Goal: Connect with others: Connect with others

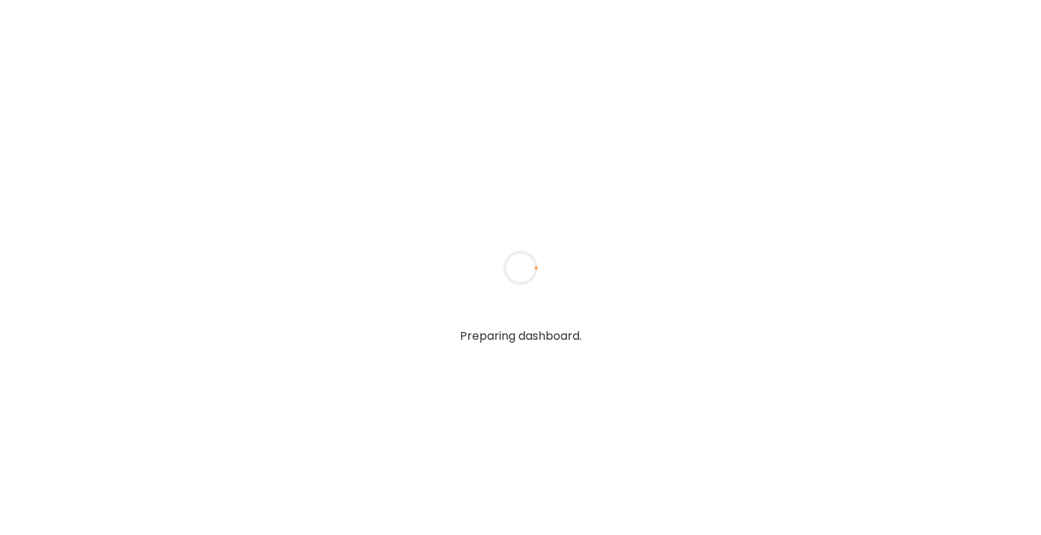
type textarea "**********"
type input "*********"
type input "**********"
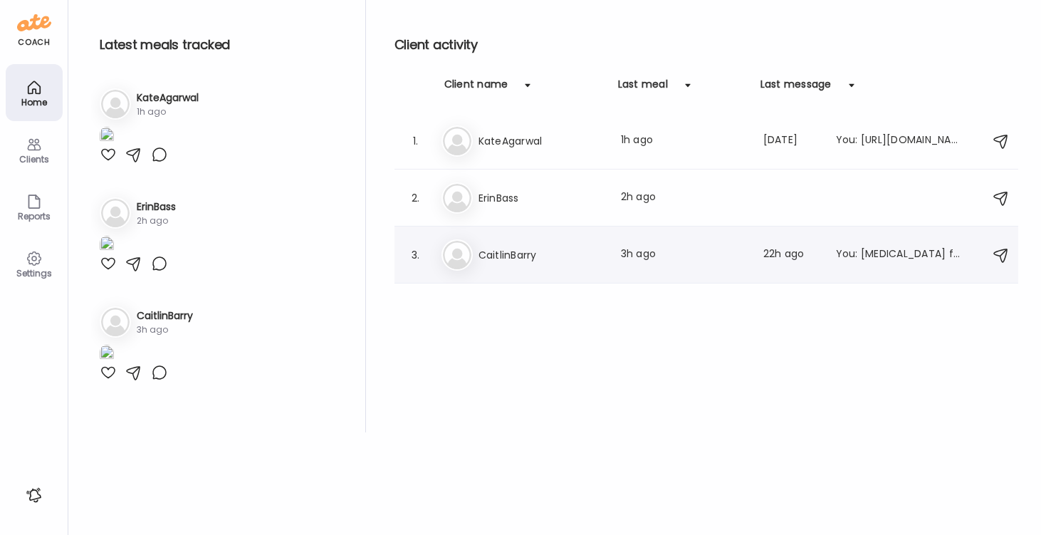
click at [498, 249] on h3 "CaitlinBarry" at bounding box center [541, 254] width 125 height 17
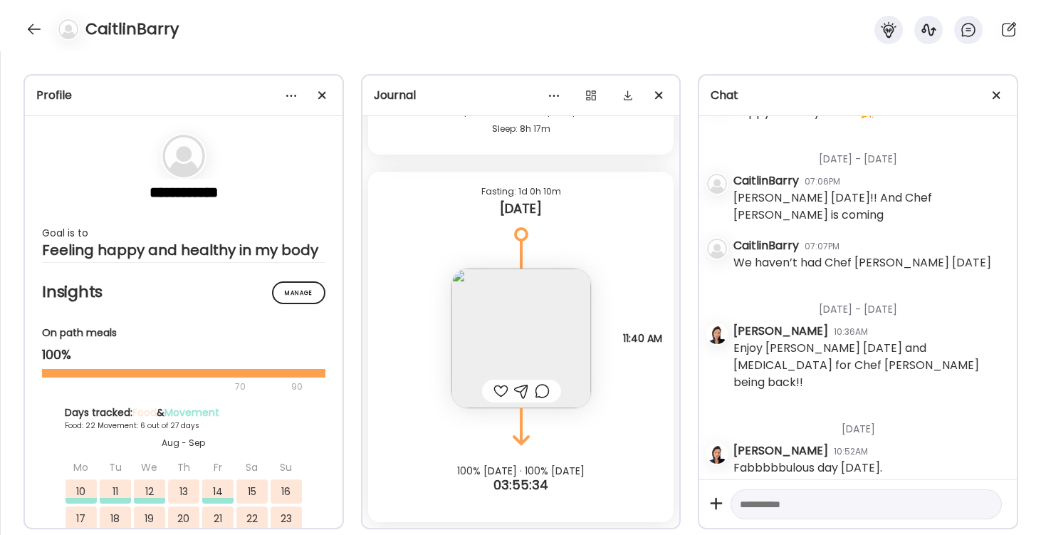
scroll to position [22290, 0]
click at [497, 384] on div at bounding box center [500, 390] width 15 height 17
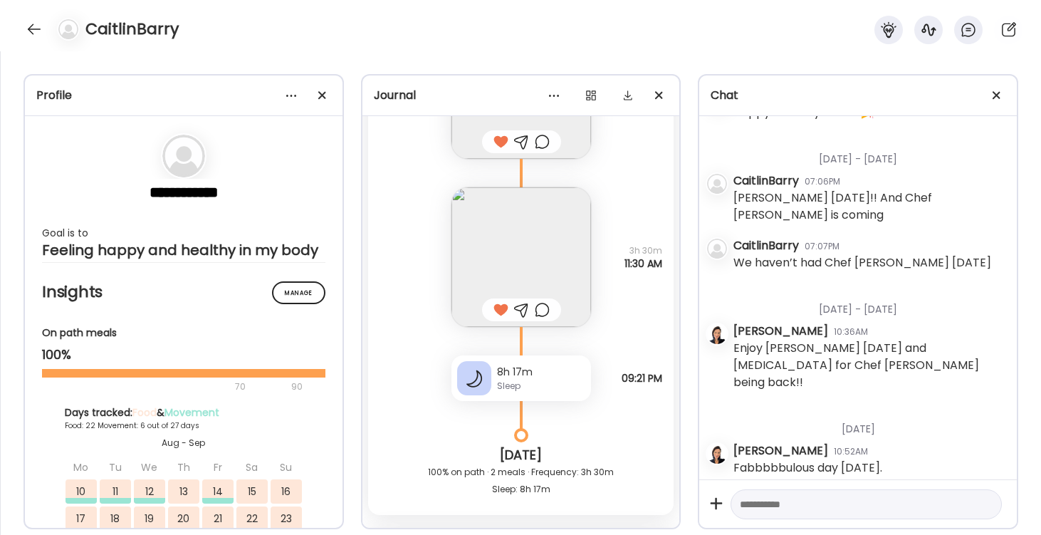
scroll to position [21923, 0]
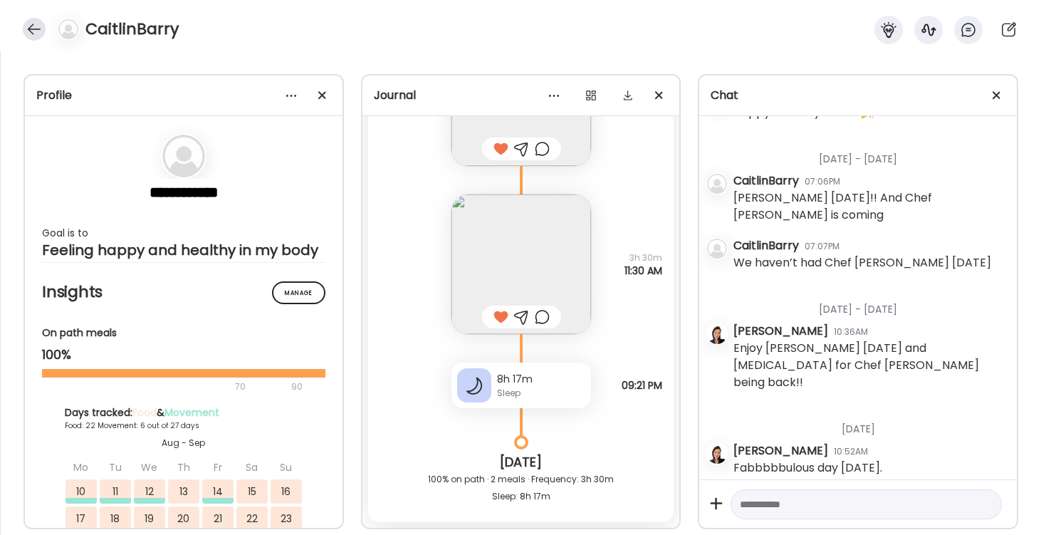
click at [31, 30] on div at bounding box center [34, 29] width 23 height 23
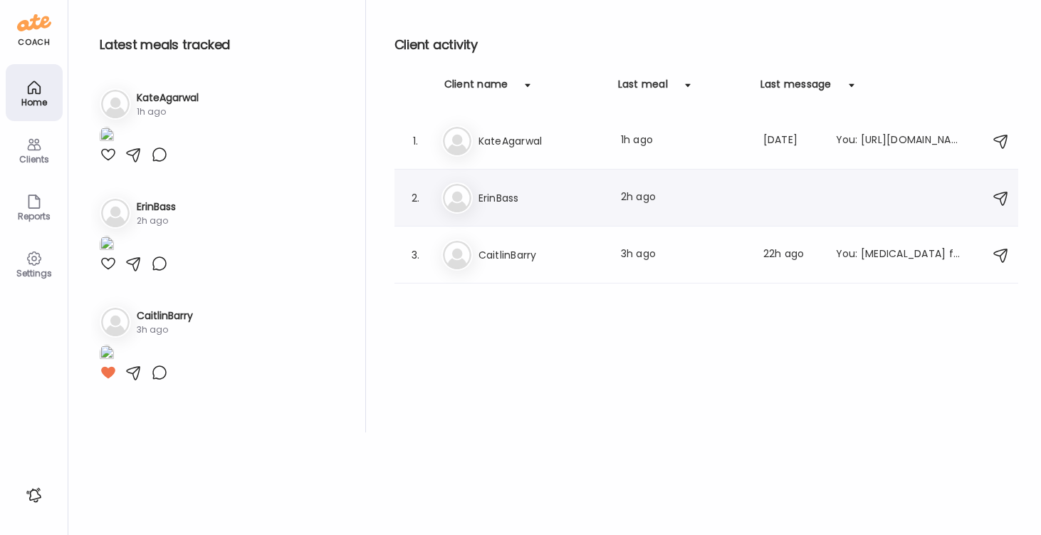
click at [493, 204] on h3 "ErinBass" at bounding box center [541, 197] width 125 height 17
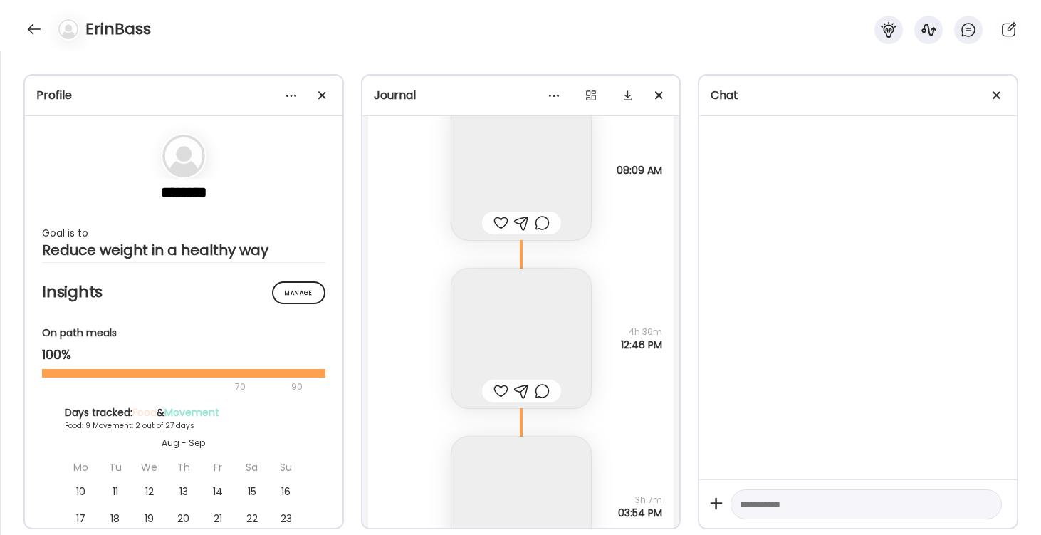
scroll to position [6766, 0]
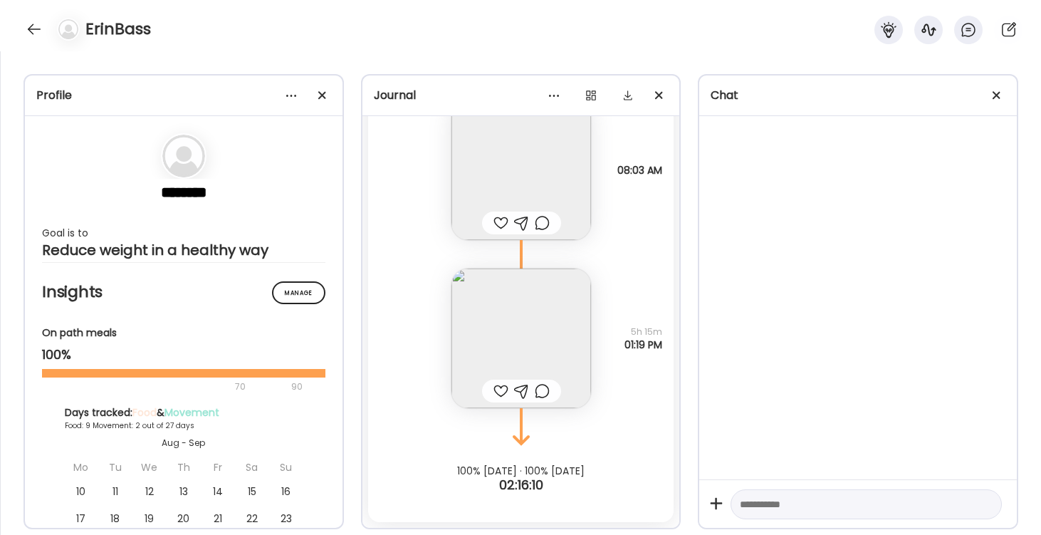
click at [498, 385] on div at bounding box center [500, 390] width 15 height 17
click at [498, 224] on div at bounding box center [500, 222] width 15 height 17
click at [33, 29] on div at bounding box center [34, 29] width 23 height 23
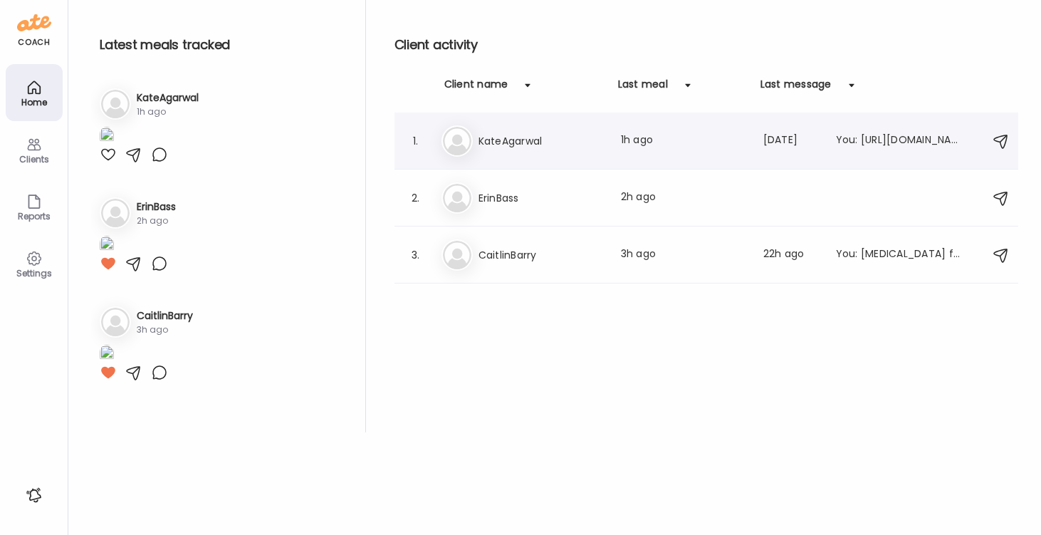
click at [473, 145] on div "Ka KateAgarwal Last meal: 1h ago Last message: [DATE] You: [URL][DOMAIN_NAME][P…" at bounding box center [709, 140] width 534 height 31
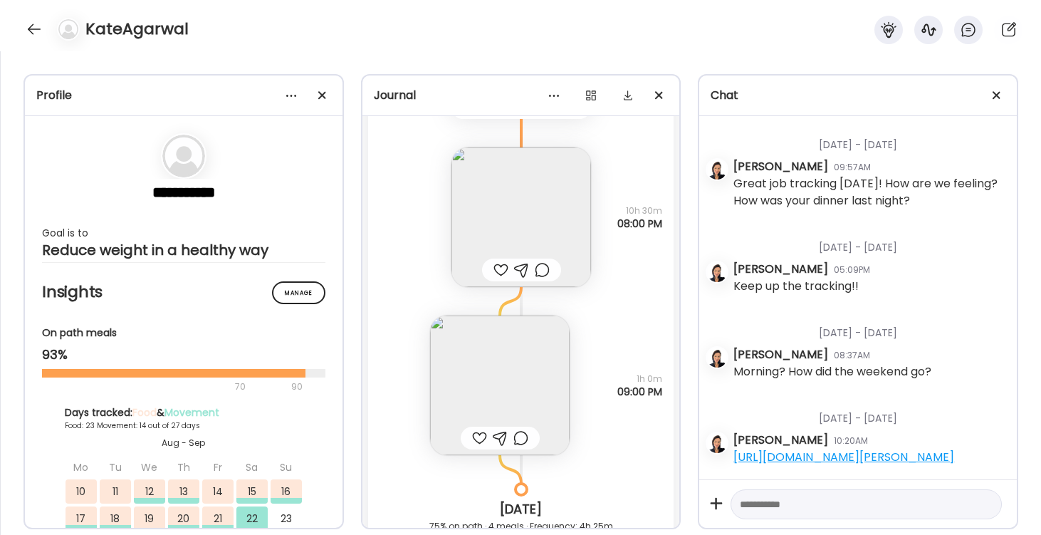
scroll to position [21778, 0]
click at [479, 433] on div at bounding box center [479, 435] width 15 height 17
click at [498, 266] on div at bounding box center [500, 267] width 15 height 17
click at [515, 219] on img at bounding box center [521, 215] width 140 height 140
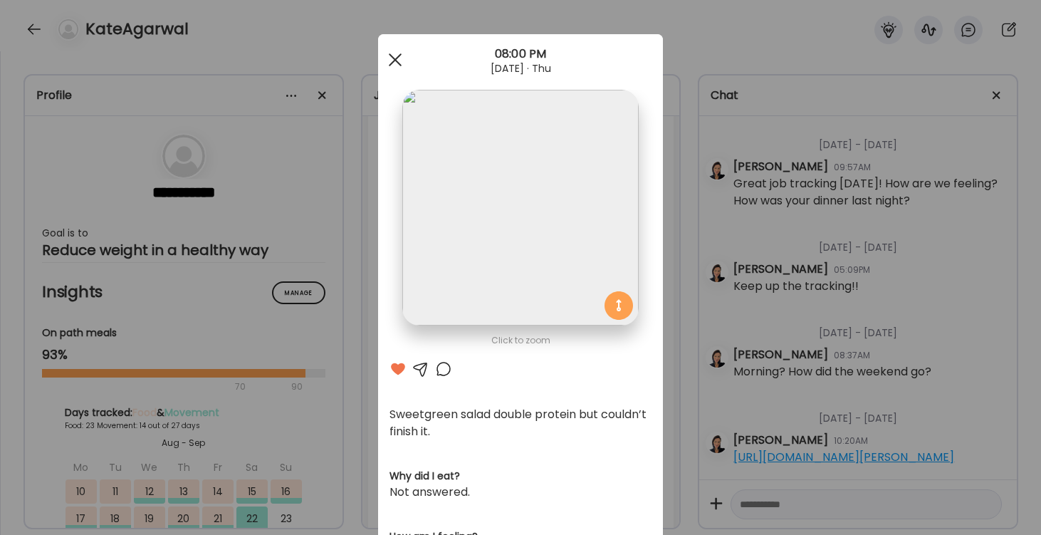
click at [393, 53] on div at bounding box center [395, 60] width 28 height 28
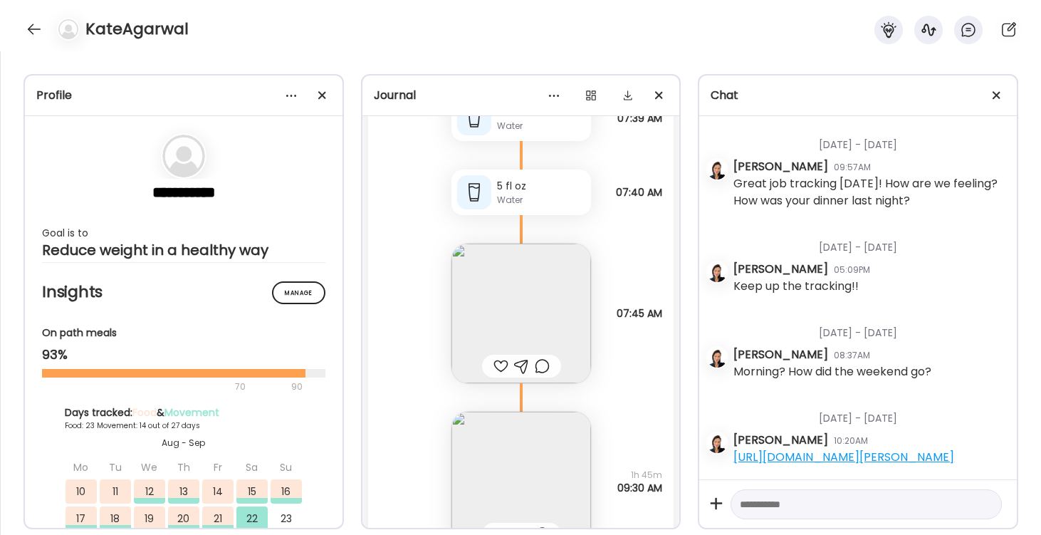
scroll to position [21266, 0]
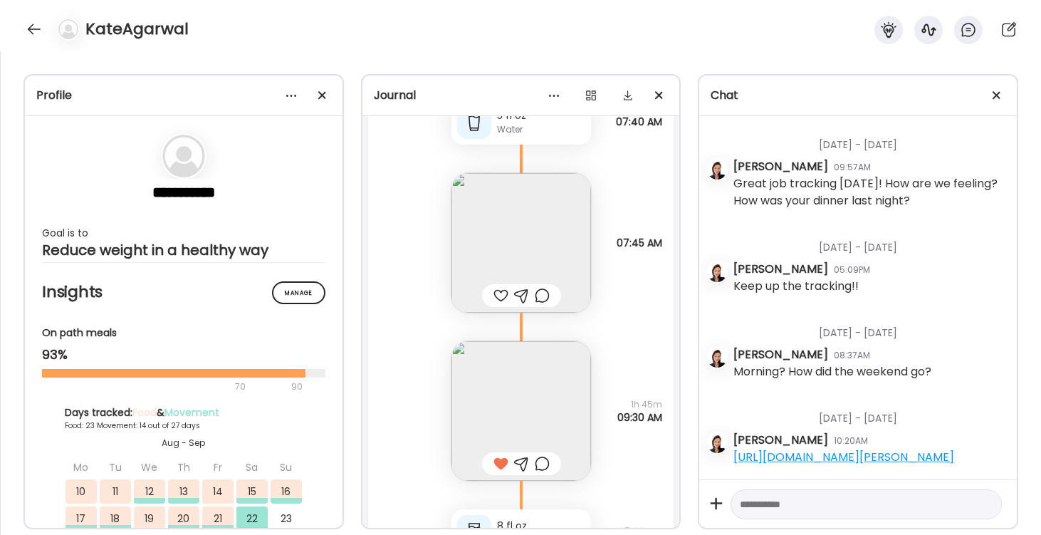
click at [526, 245] on img at bounding box center [521, 243] width 140 height 140
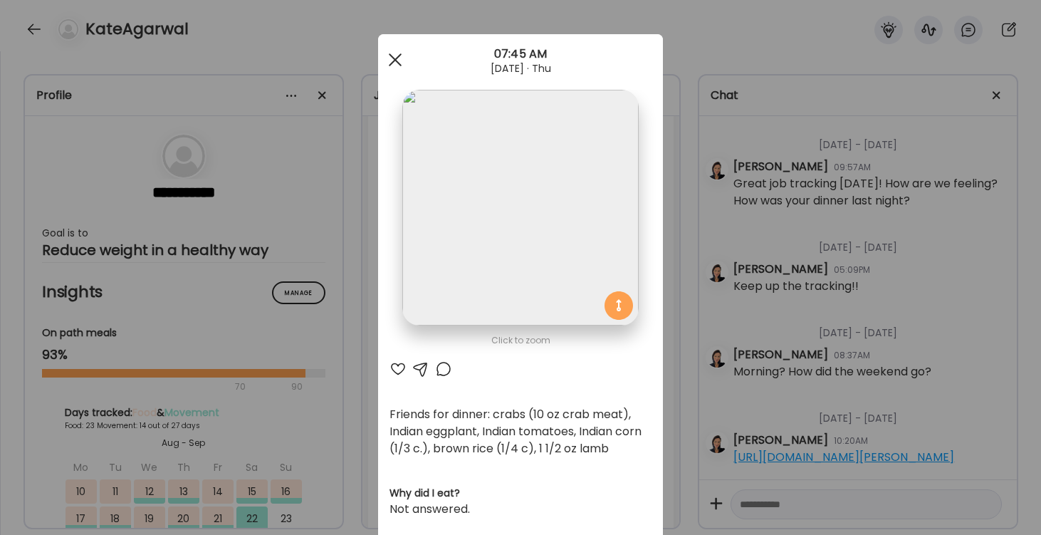
click at [392, 55] on div at bounding box center [395, 60] width 28 height 28
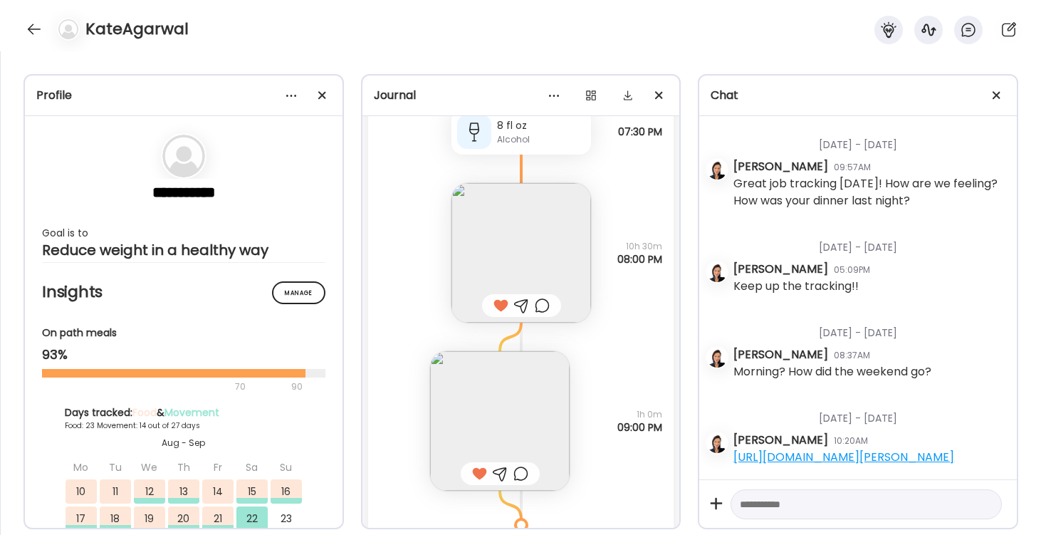
scroll to position [21747, 0]
click at [512, 400] on img at bounding box center [500, 415] width 140 height 140
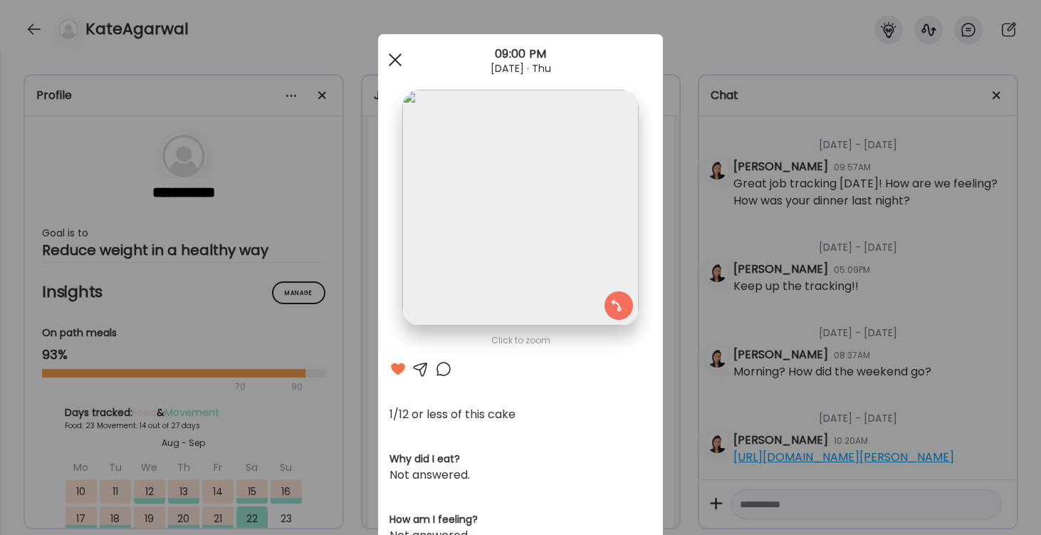
click at [394, 53] on div at bounding box center [395, 60] width 28 height 28
